Goal: Transaction & Acquisition: Subscribe to service/newsletter

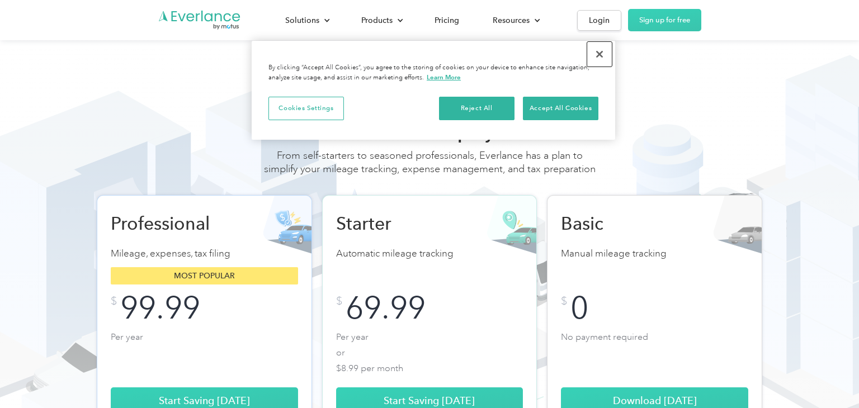
click at [597, 45] on button "Close" at bounding box center [599, 54] width 25 height 25
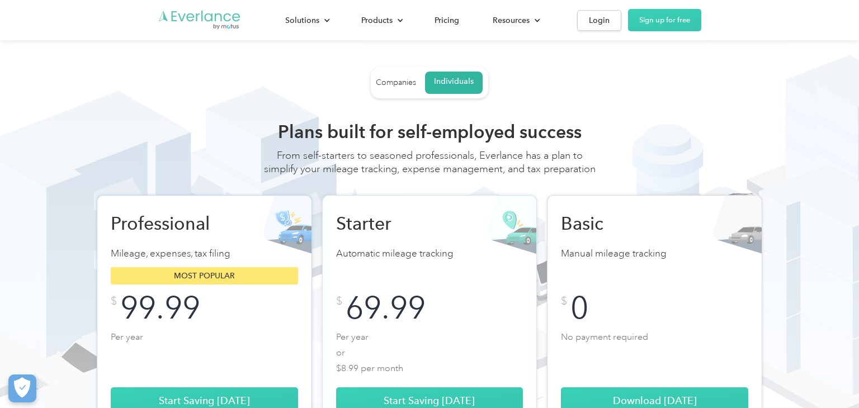
click at [217, 25] on img "Go to homepage" at bounding box center [200, 20] width 84 height 21
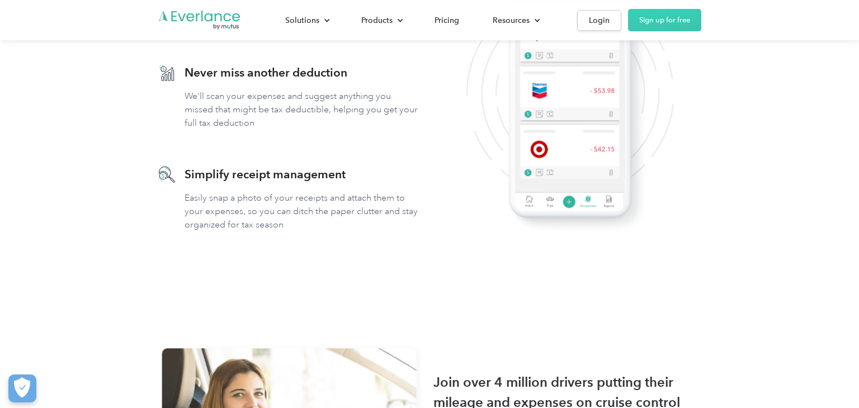
scroll to position [3404, 0]
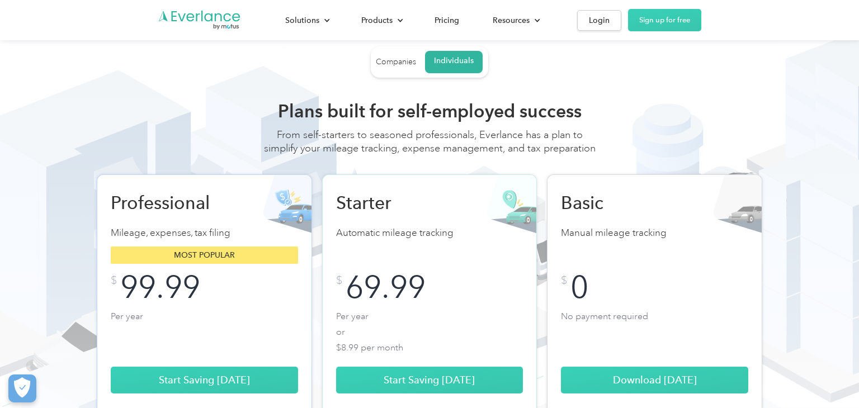
scroll to position [23, 0]
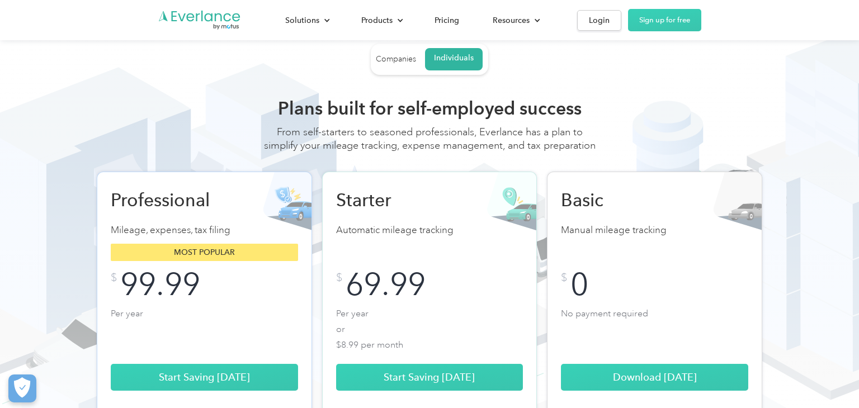
click at [186, 211] on h2 "Professional" at bounding box center [169, 200] width 117 height 22
copy h2 "Professional"
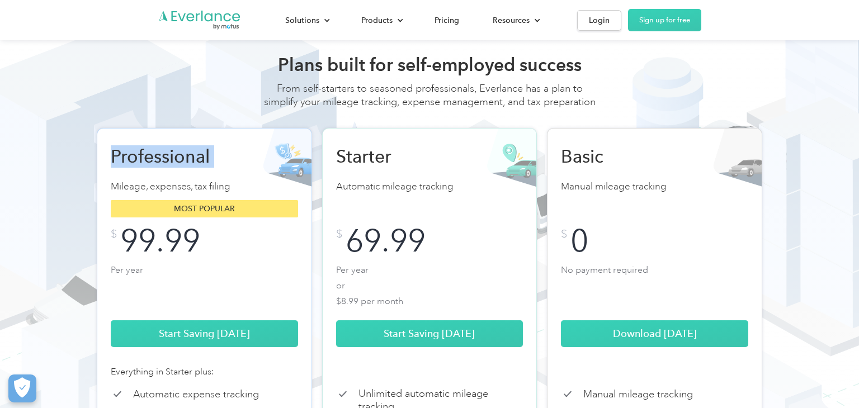
scroll to position [71, 0]
